Goal: Task Accomplishment & Management: Use online tool/utility

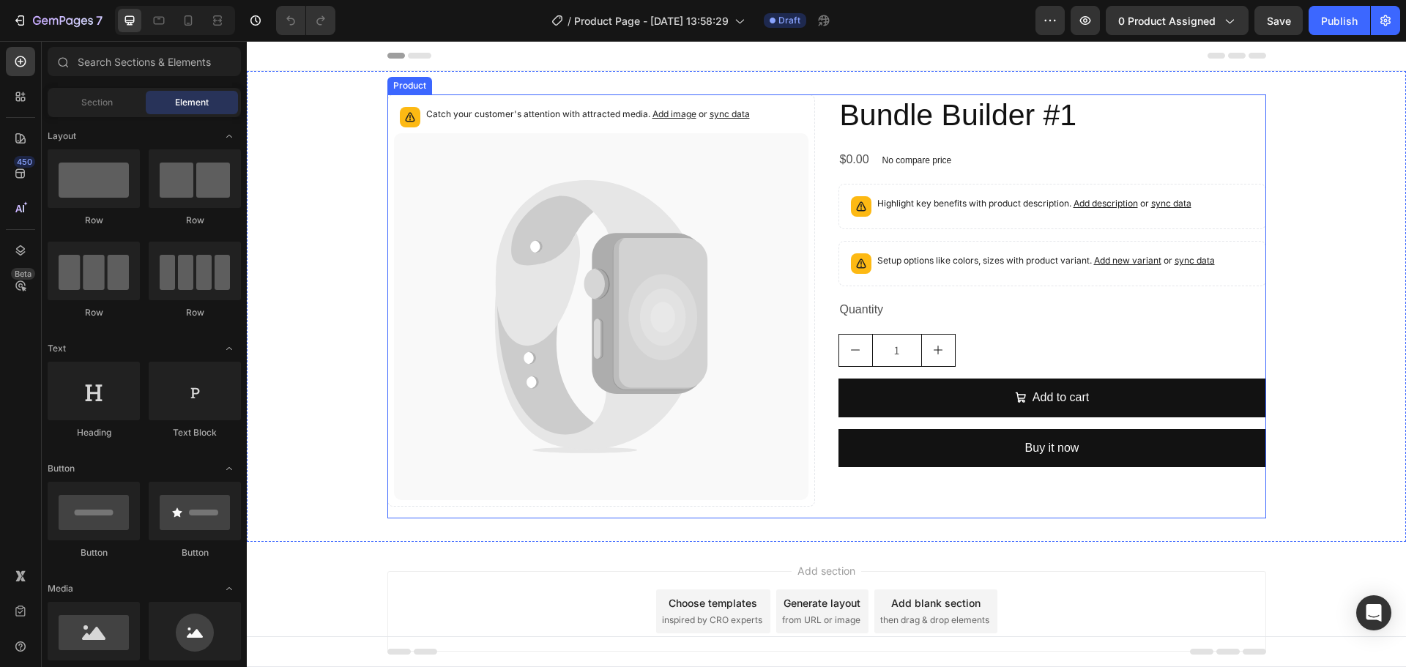
click at [825, 127] on div "Catch your customer's attention with attracted media. Add image or sync data Pr…" at bounding box center [827, 306] width 879 height 424
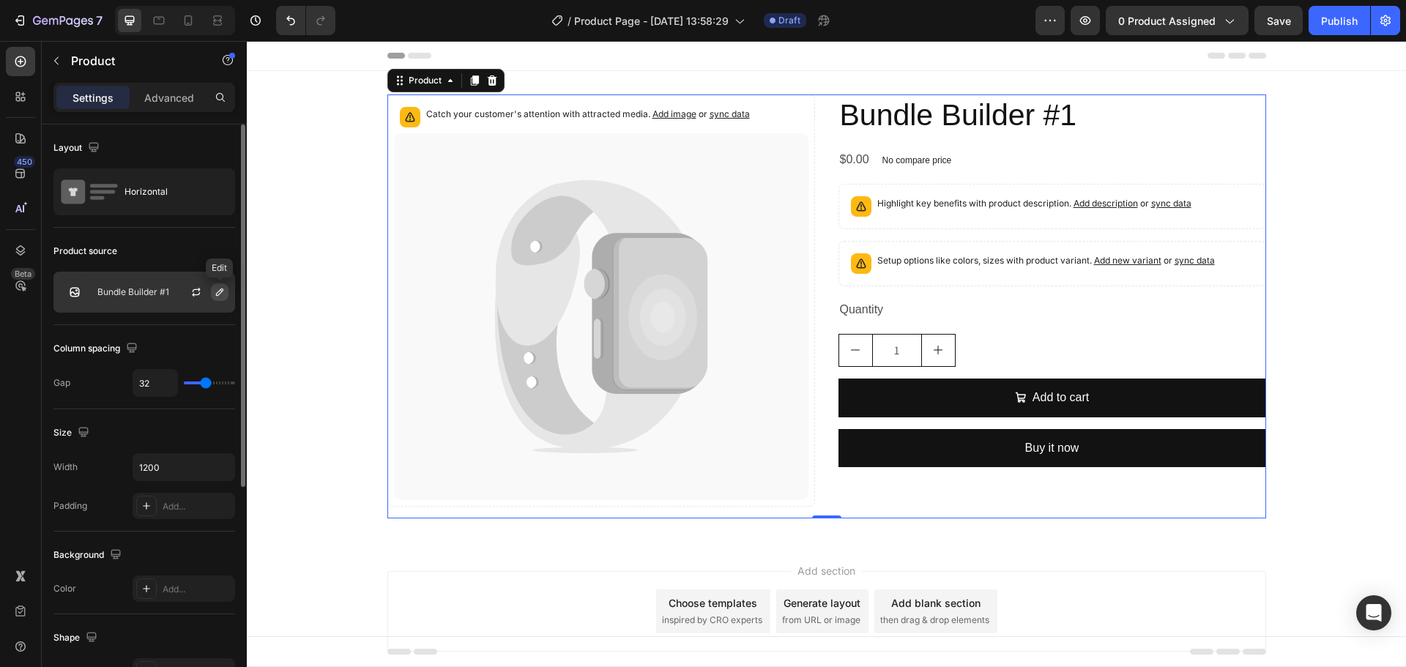
click at [219, 293] on icon "button" at bounding box center [220, 292] width 12 height 12
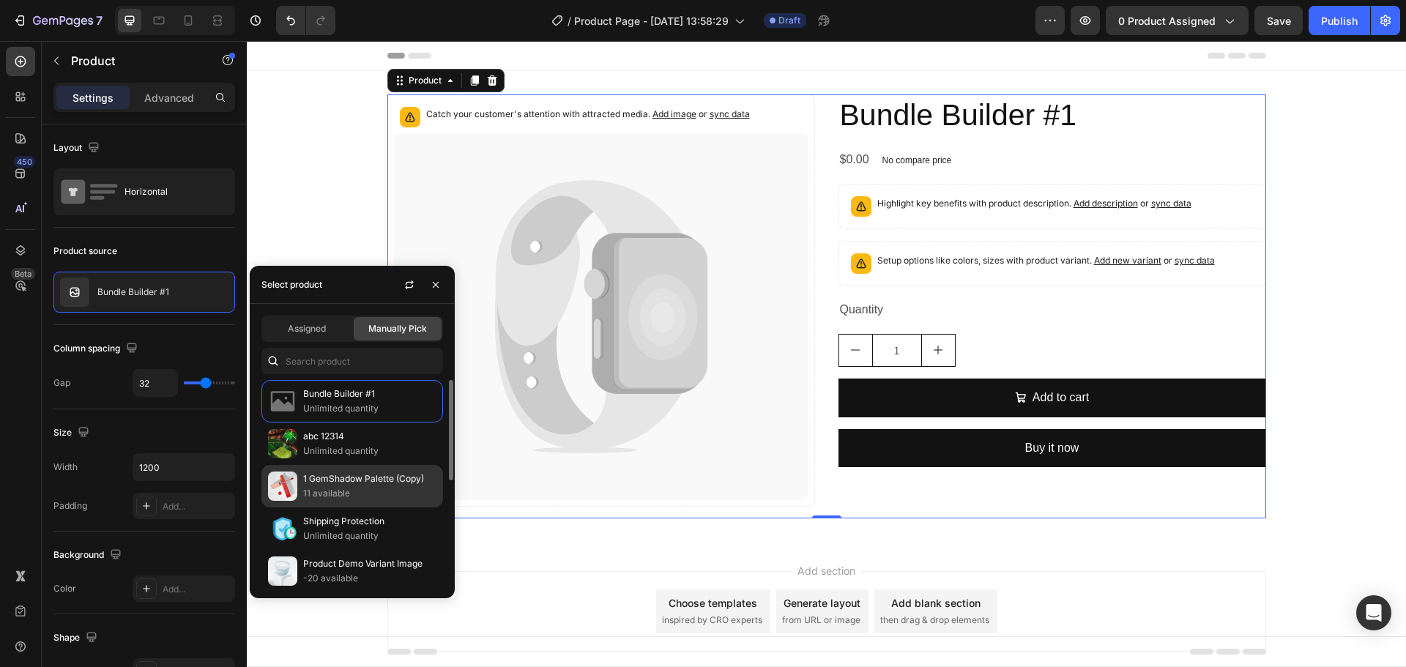
click at [368, 486] on p "1 GemShadow Palette (Copy)" at bounding box center [369, 479] width 133 height 15
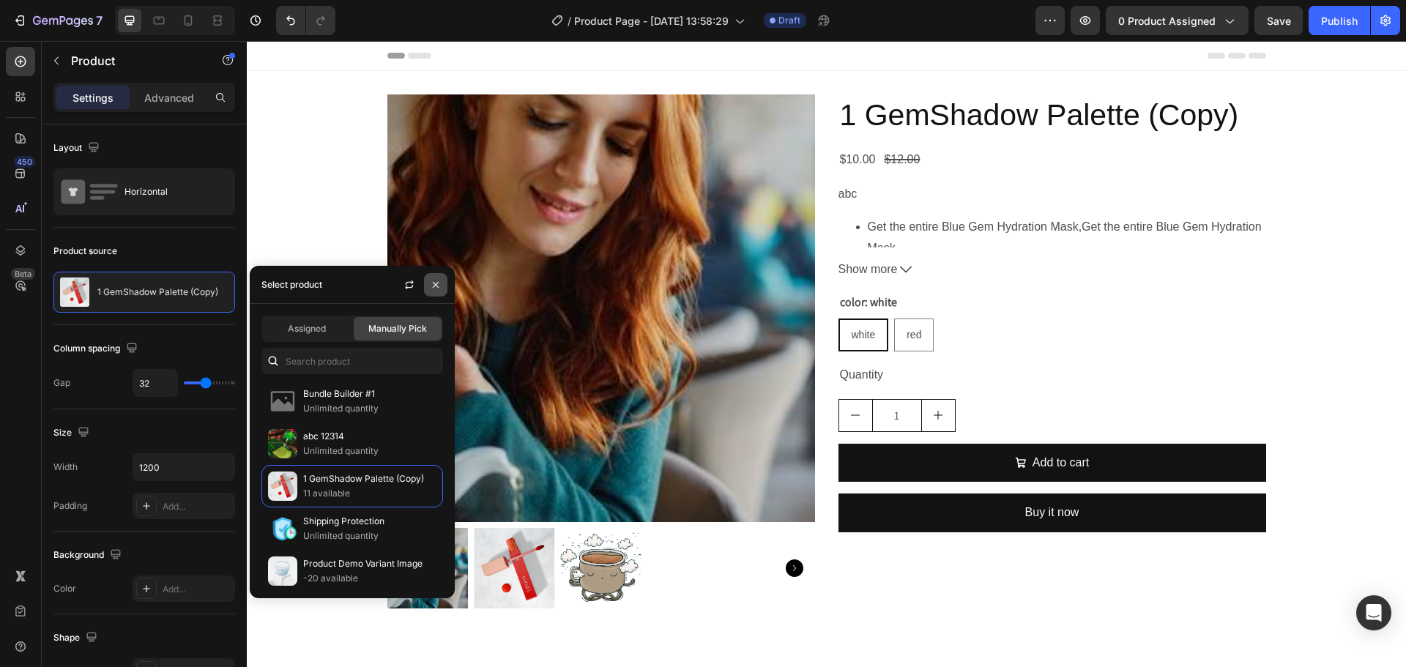
click at [438, 282] on icon "button" at bounding box center [436, 285] width 12 height 12
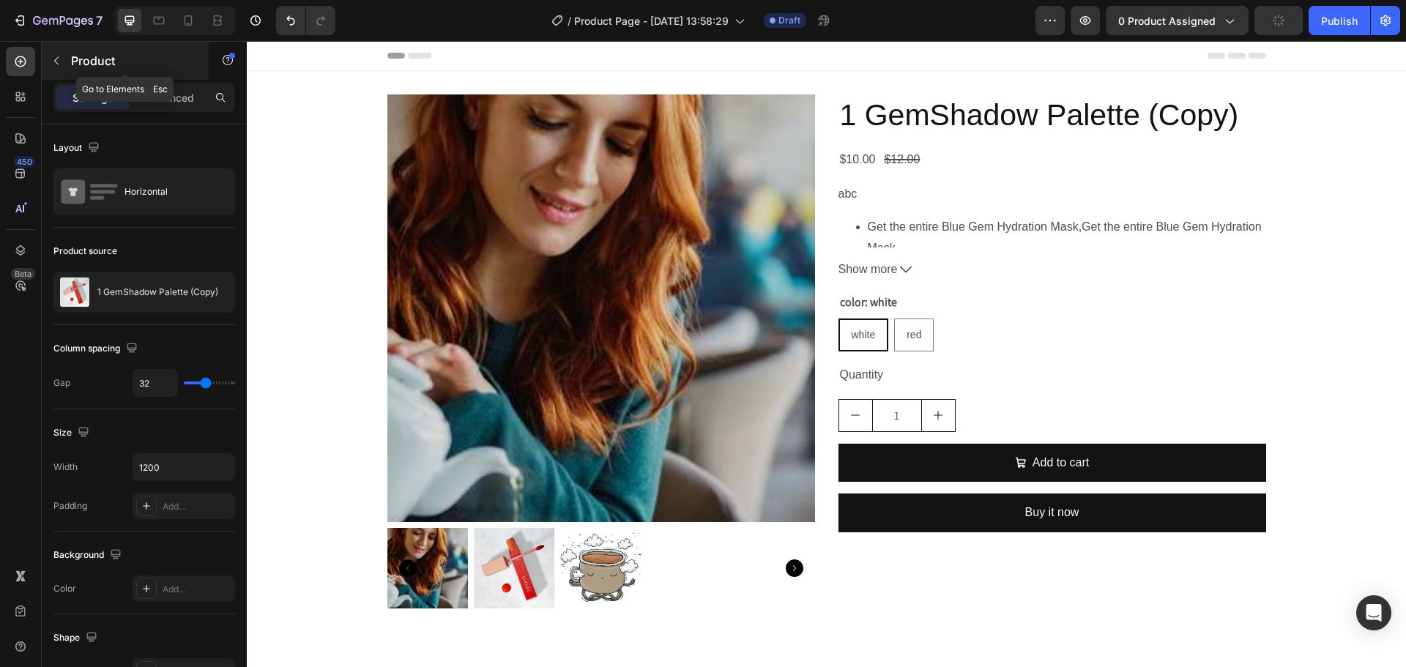
click at [122, 62] on p "Product" at bounding box center [133, 61] width 125 height 18
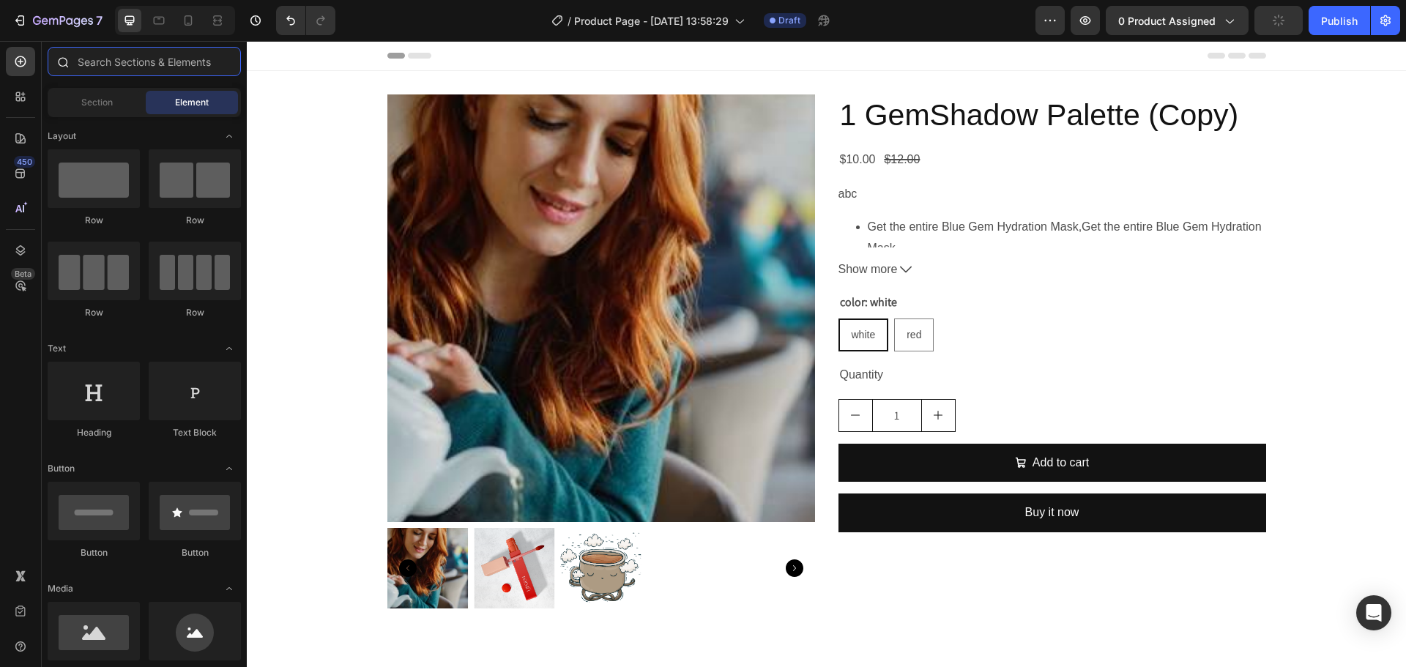
click at [89, 63] on input "text" at bounding box center [144, 61] width 193 height 29
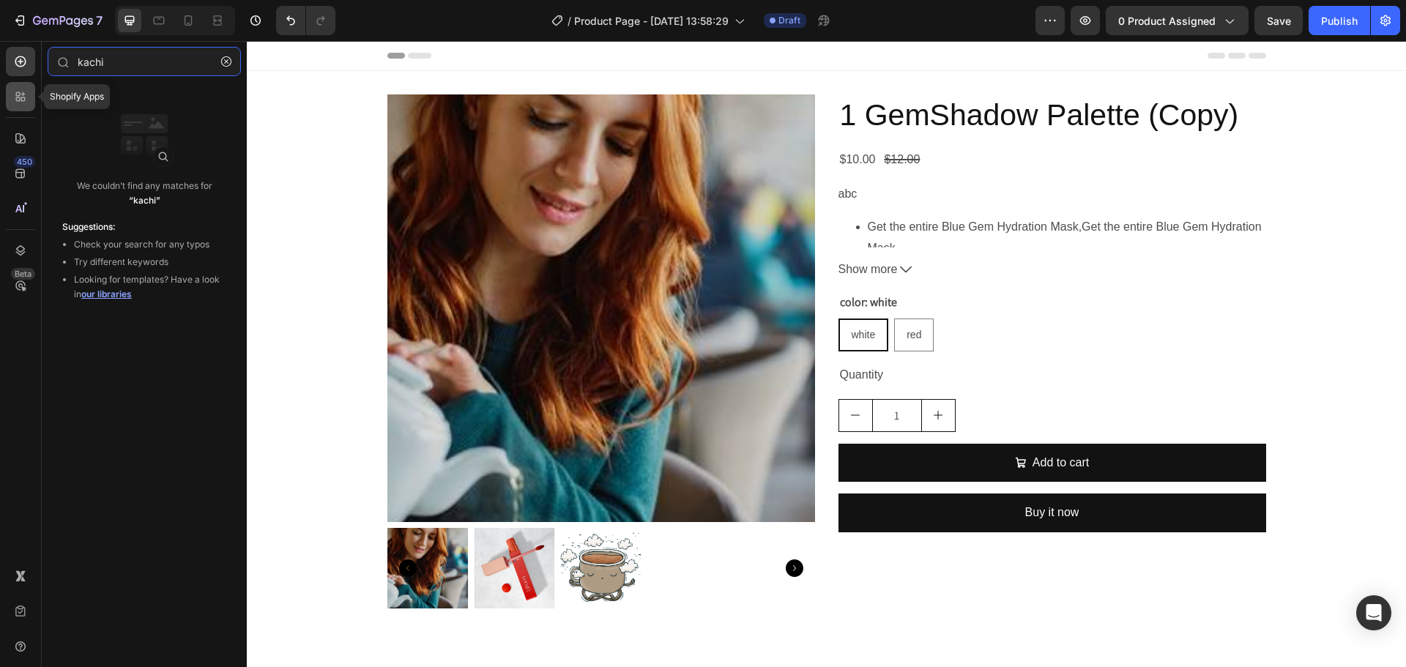
type input "kachi"
click at [10, 86] on div at bounding box center [20, 96] width 29 height 29
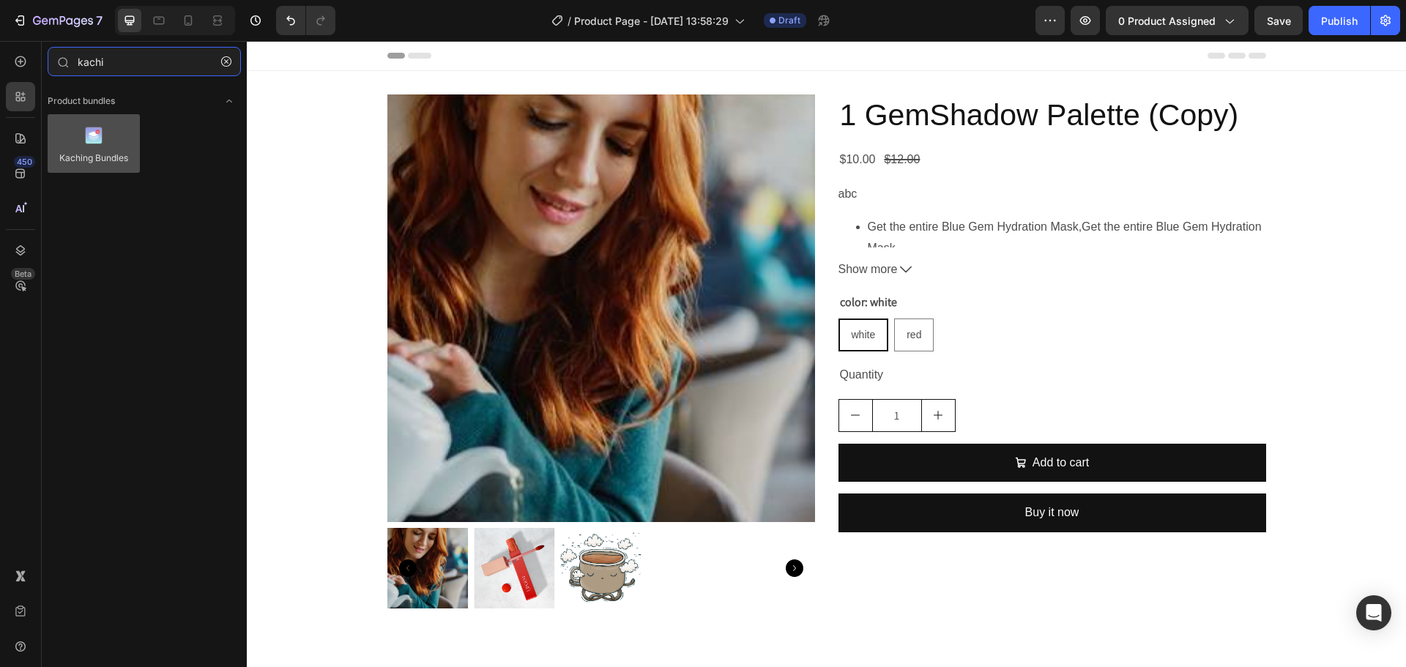
type input "kachi"
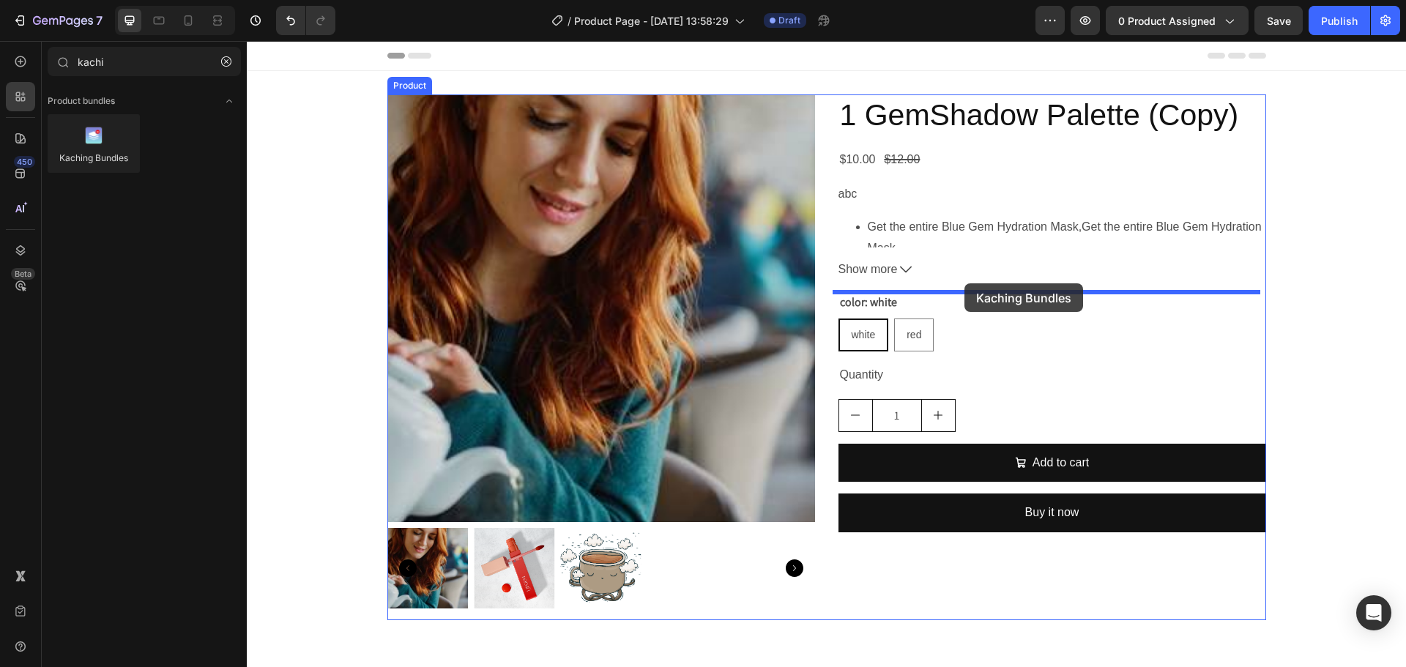
drag, startPoint x: 336, startPoint y: 184, endPoint x: 965, endPoint y: 283, distance: 636.4
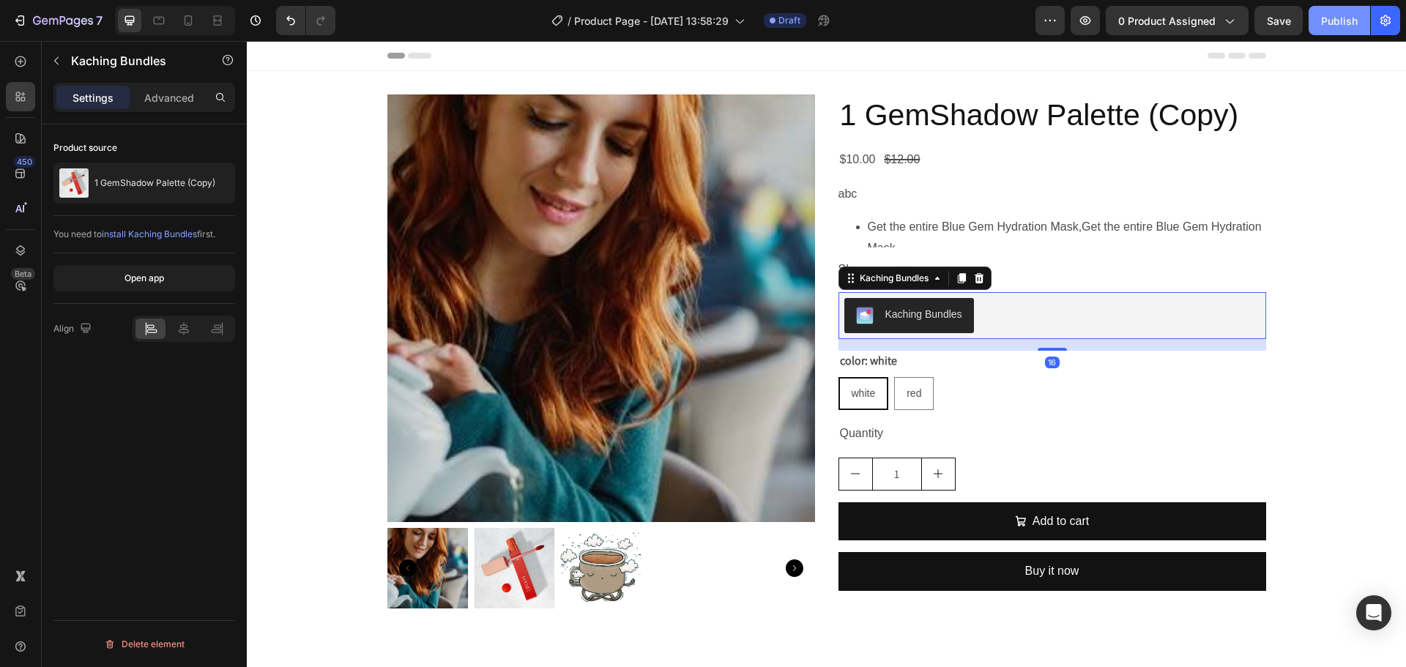
click at [1357, 23] on div "Publish" at bounding box center [1340, 20] width 37 height 15
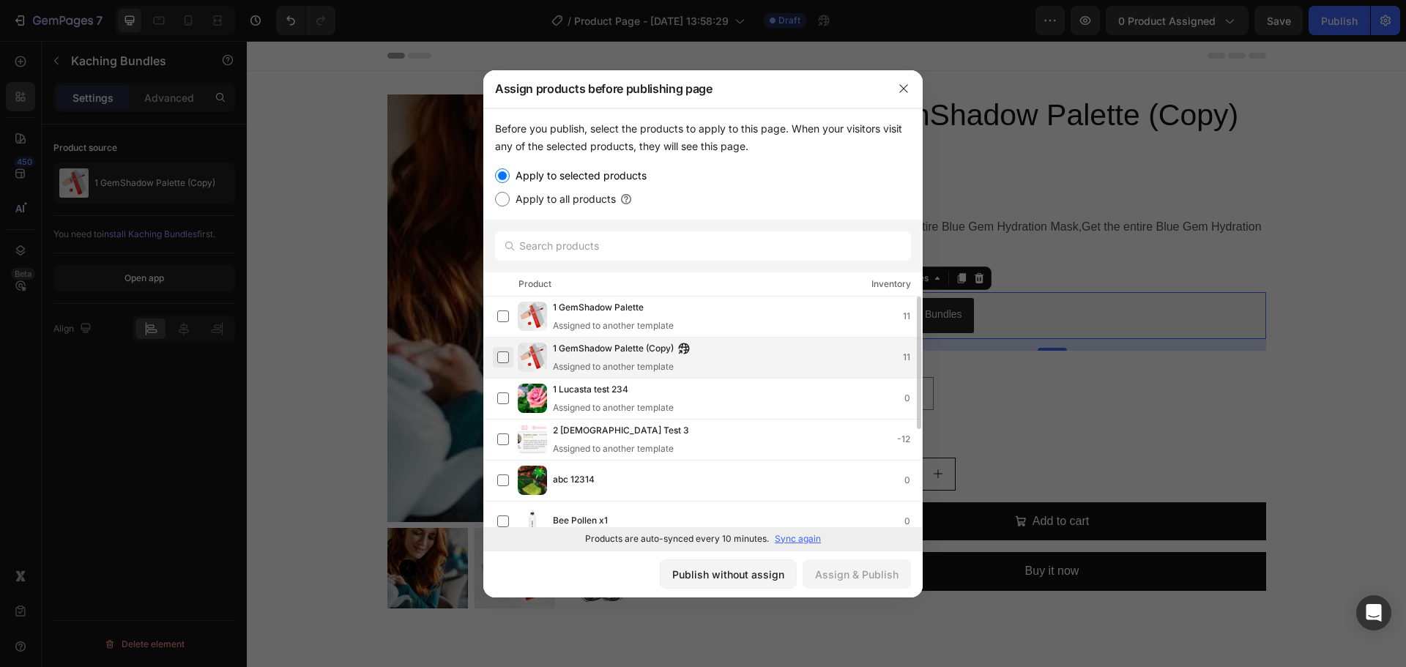
click at [500, 359] on label at bounding box center [503, 358] width 12 height 12
click at [838, 581] on div "Assign & Publish" at bounding box center [857, 574] width 84 height 15
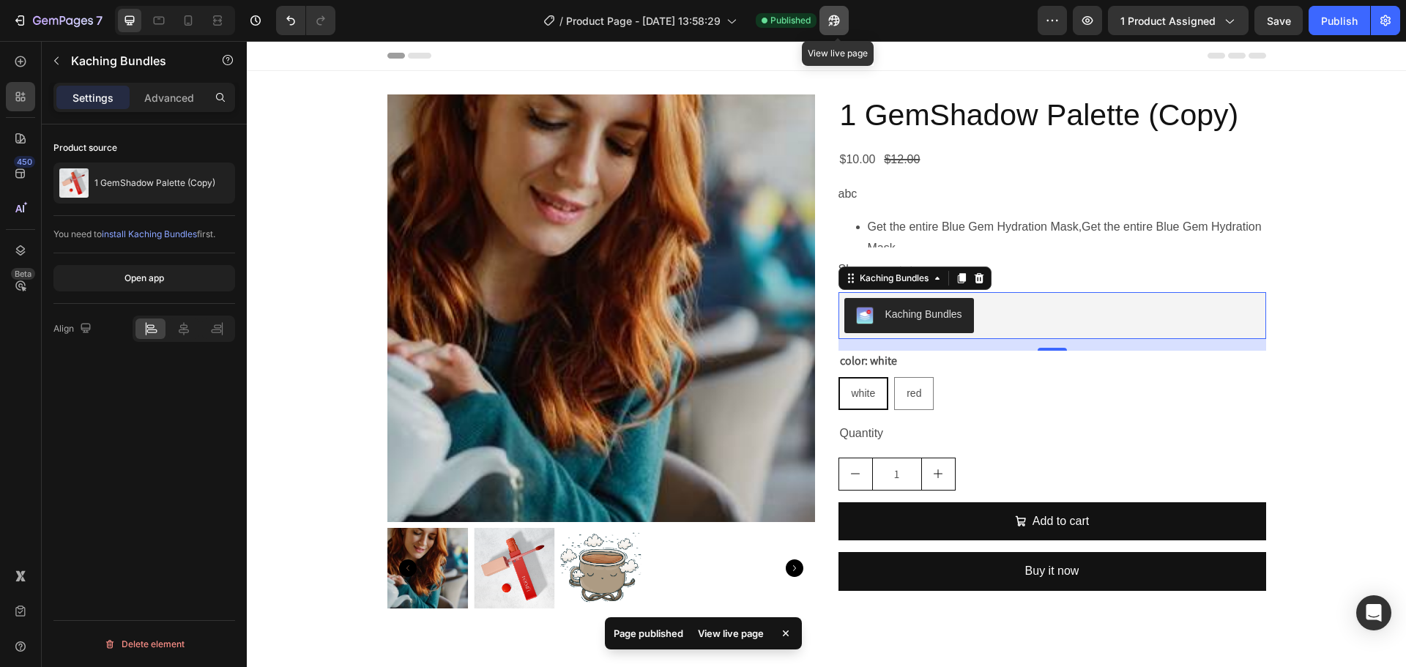
click at [832, 19] on icon "button" at bounding box center [834, 20] width 15 height 15
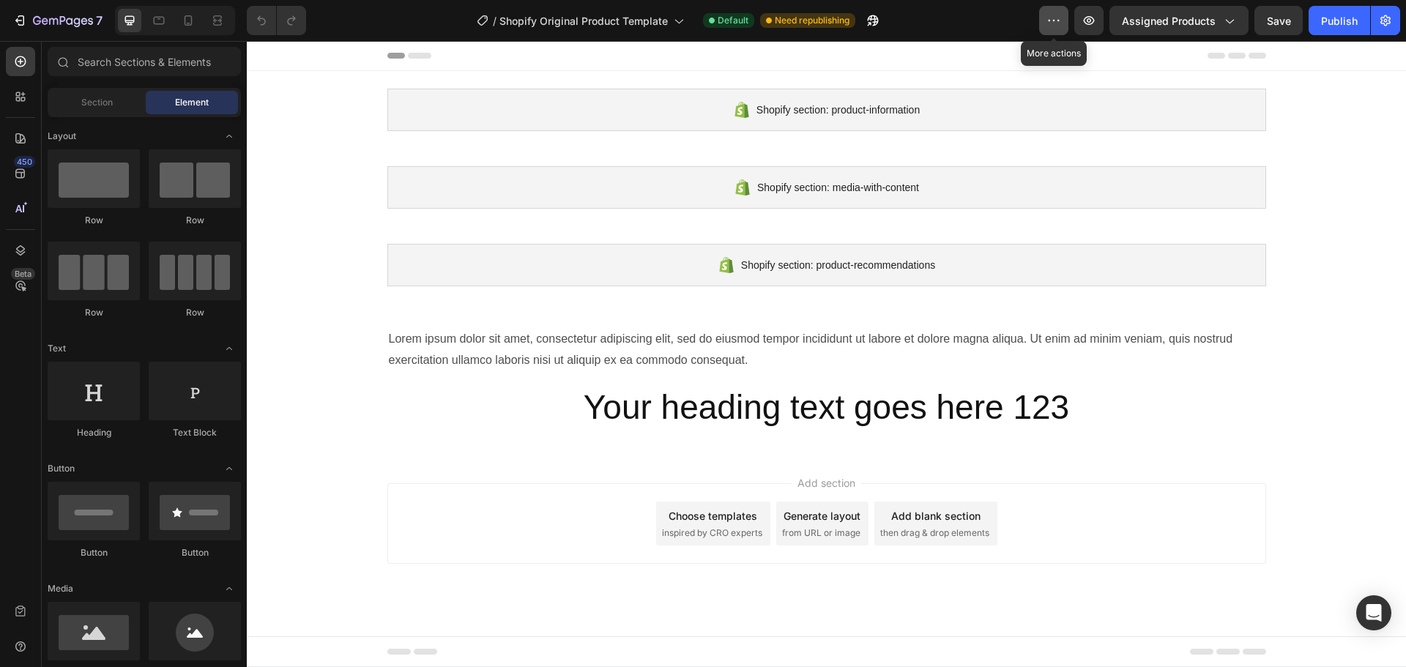
click at [1065, 10] on button "button" at bounding box center [1053, 20] width 29 height 29
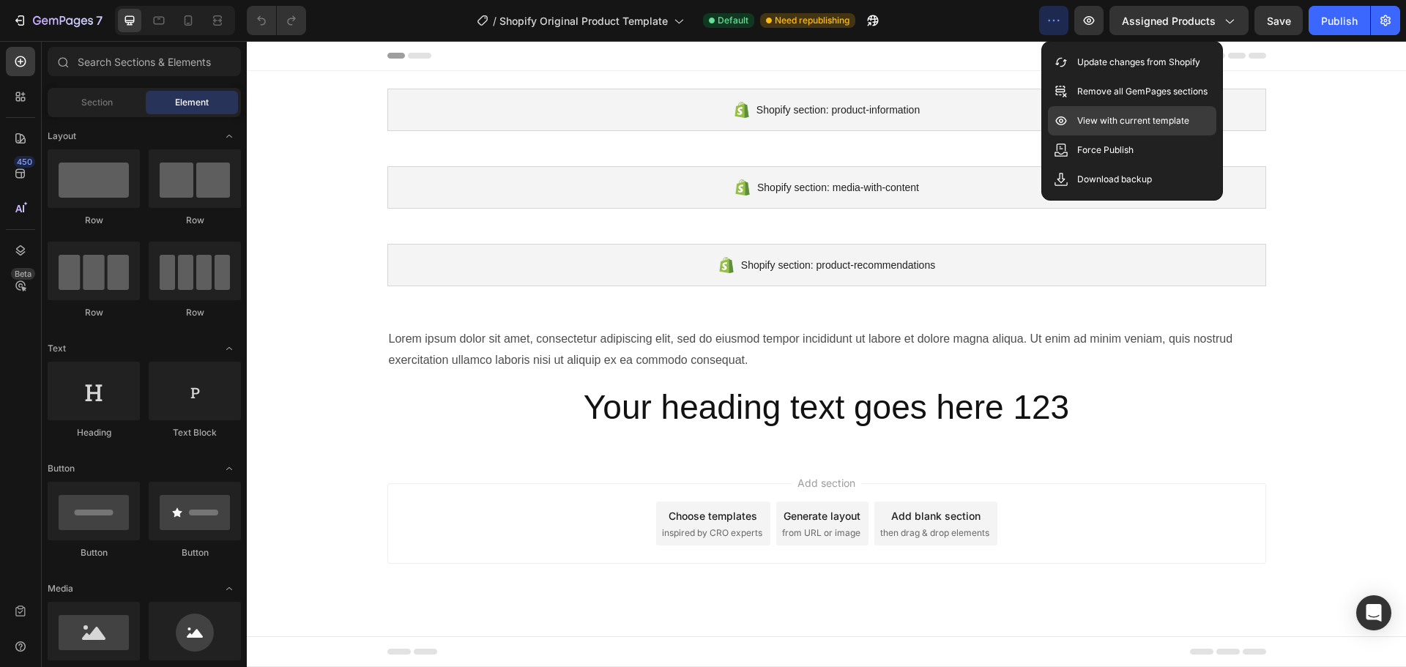
click at [1081, 115] on p "View with current template" at bounding box center [1134, 121] width 112 height 15
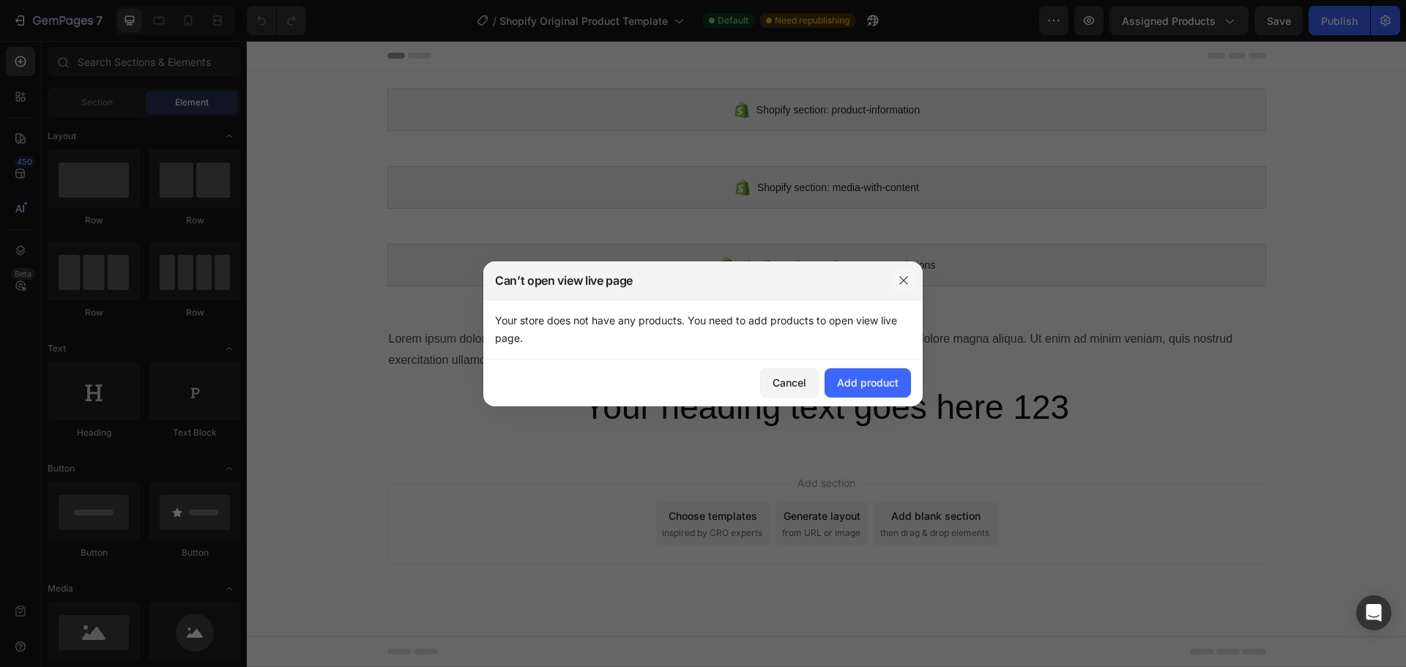
click at [903, 285] on icon "button" at bounding box center [904, 281] width 12 height 12
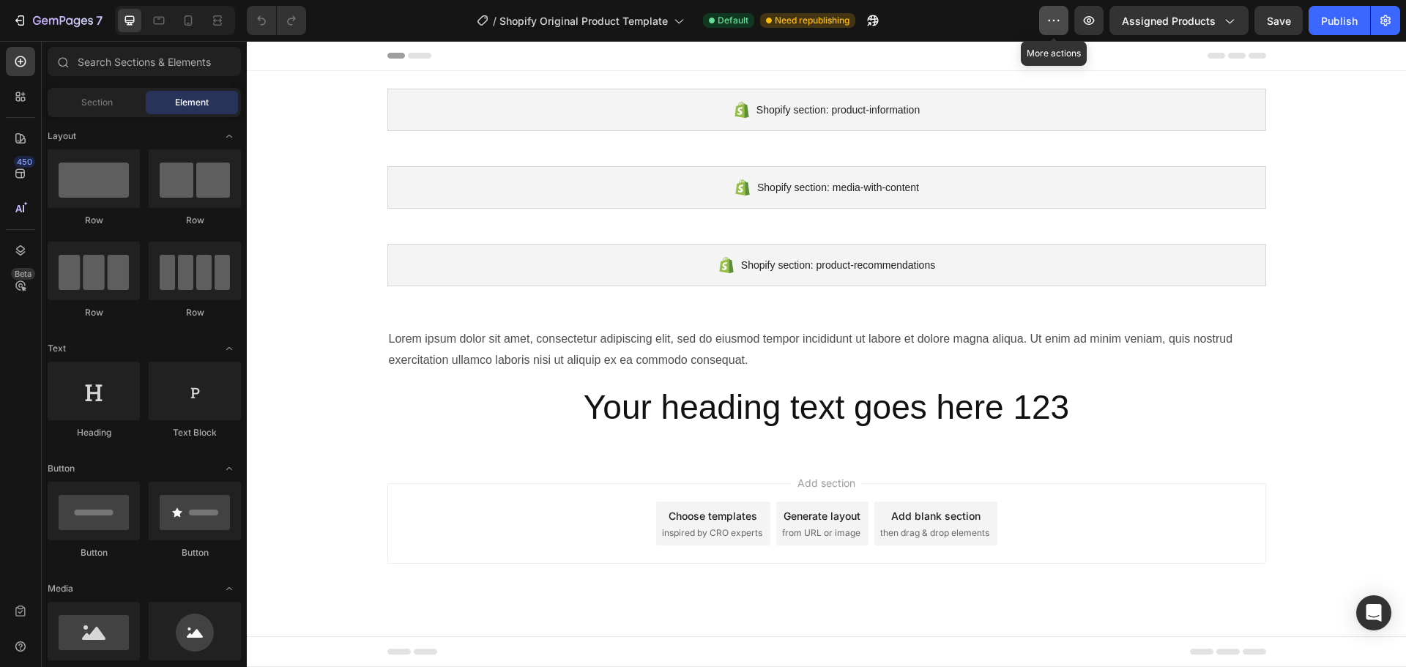
click at [1050, 7] on button "button" at bounding box center [1053, 20] width 29 height 29
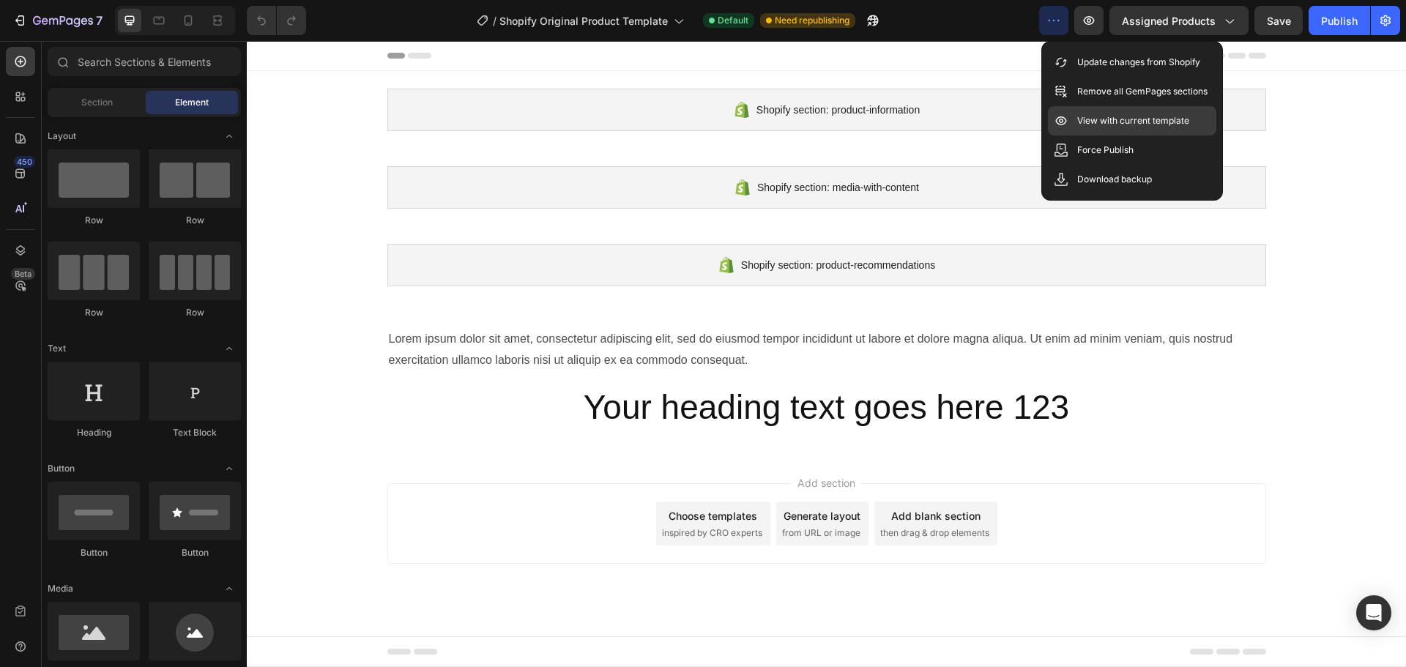
click at [1064, 122] on icon at bounding box center [1061, 121] width 15 height 15
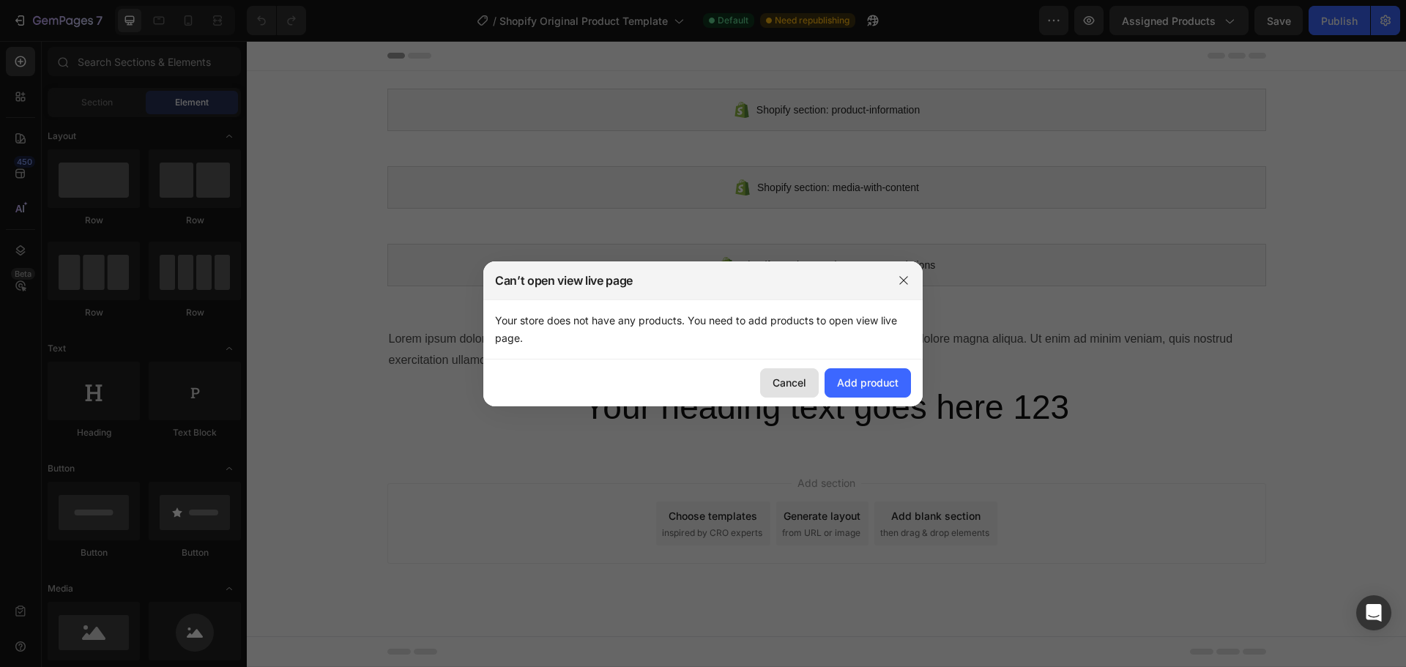
click at [781, 375] on div "Cancel" at bounding box center [790, 382] width 34 height 15
